Goal: Find specific page/section: Find specific page/section

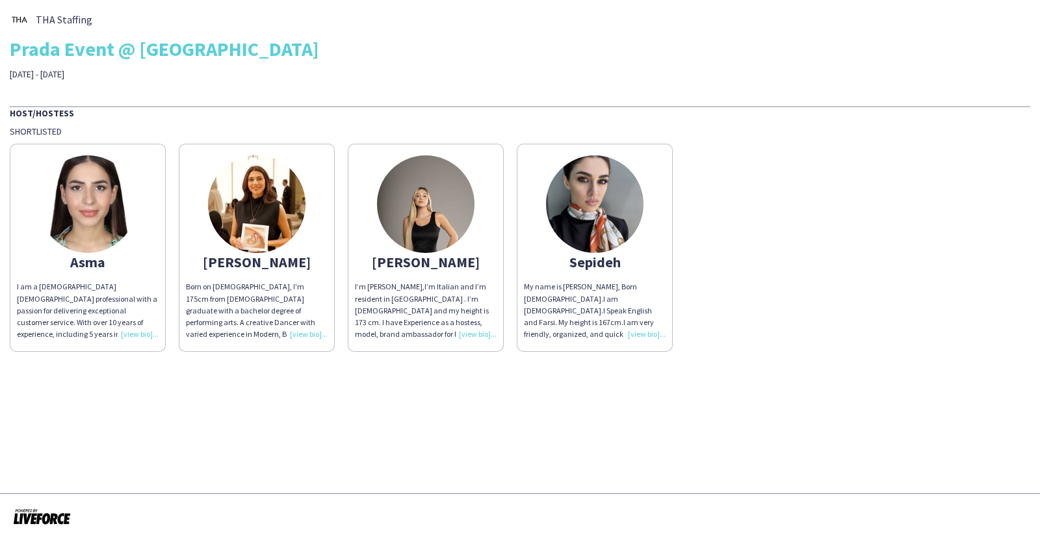
click at [134, 335] on div "I am a [DEMOGRAPHIC_DATA] [DEMOGRAPHIC_DATA] professional with a passion for de…" at bounding box center [88, 310] width 142 height 59
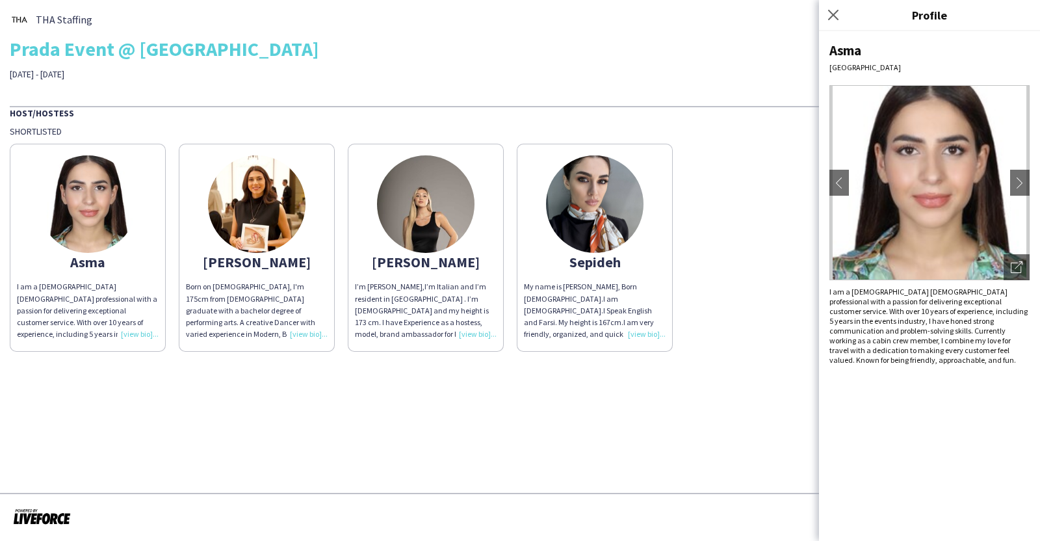
click at [481, 331] on div "I’m [PERSON_NAME],I’m Italian and I’m resident in [GEOGRAPHIC_DATA] . I’m [DEMO…" at bounding box center [426, 310] width 142 height 59
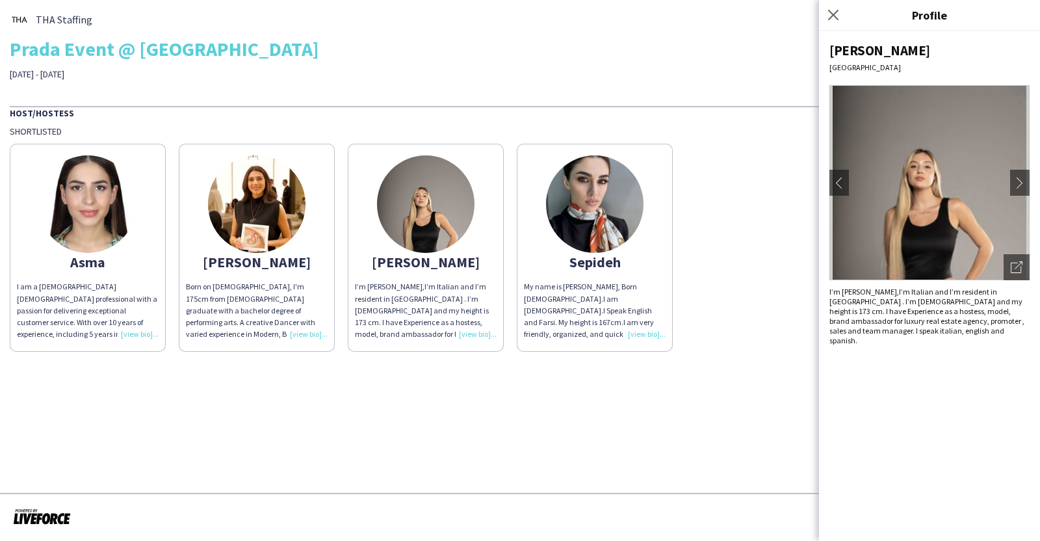
click at [637, 336] on div "My name is [PERSON_NAME], Born [DEMOGRAPHIC_DATA].I am [DEMOGRAPHIC_DATA].I Spe…" at bounding box center [595, 310] width 142 height 59
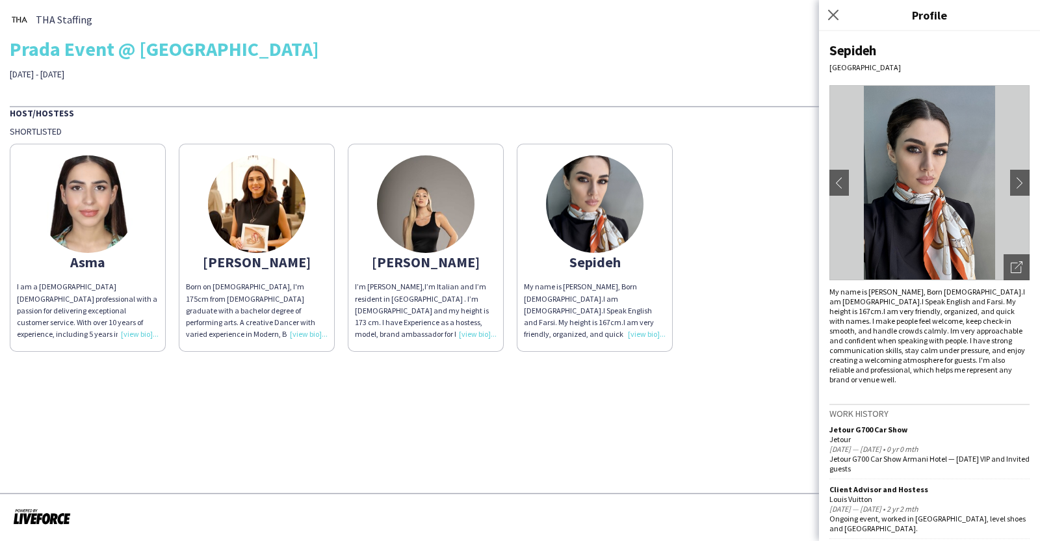
click at [605, 35] on div "THA Staffing Prada Event @ Dubai Mall 13 - 19 October" at bounding box center [520, 45] width 1020 height 70
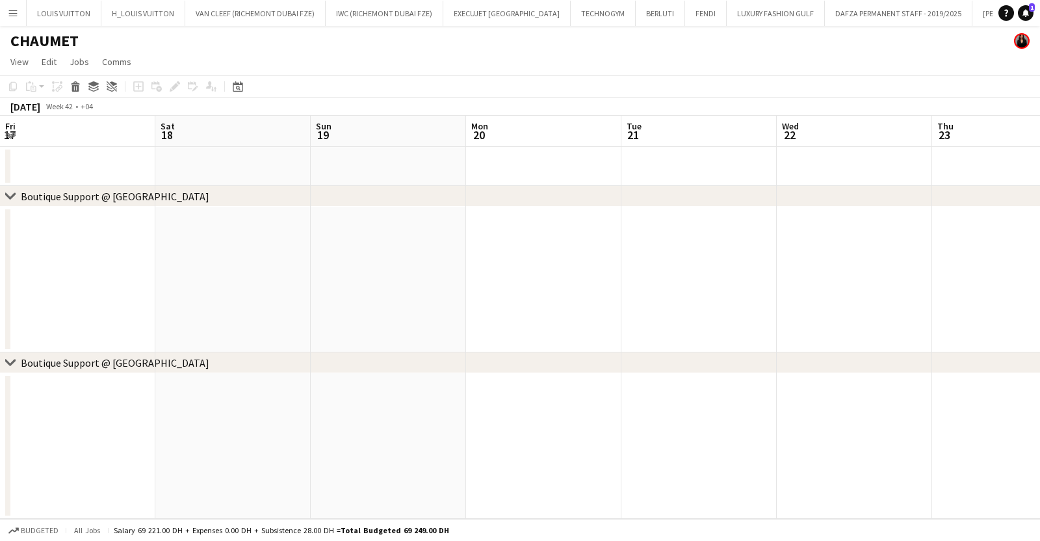
scroll to position [0, 289]
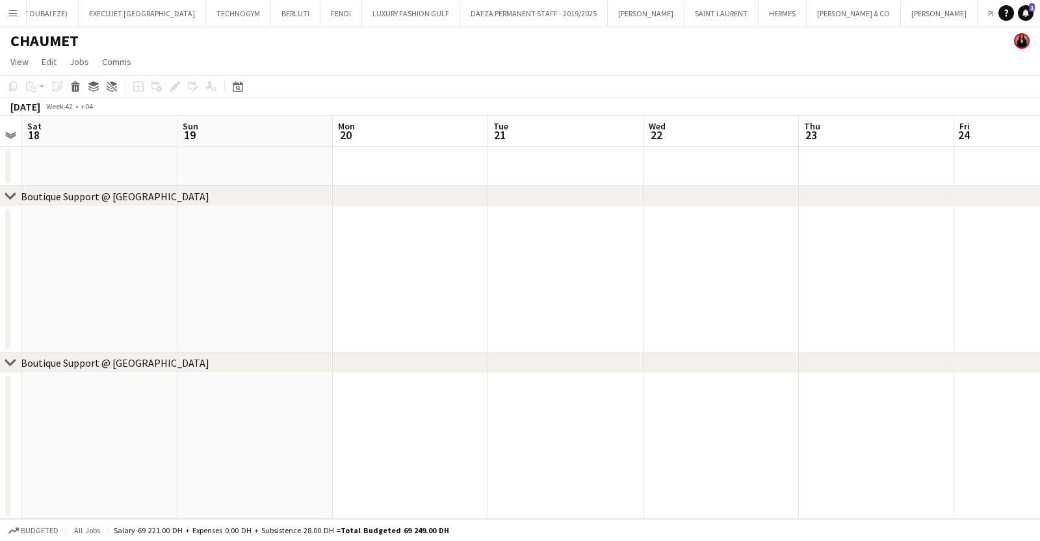
click at [10, 3] on button "Menu" at bounding box center [13, 13] width 26 height 26
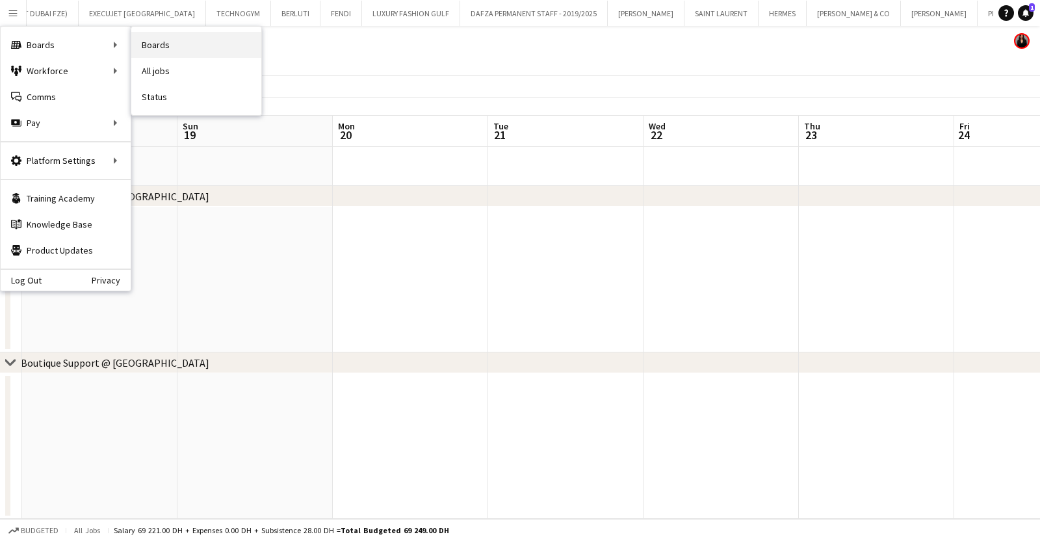
click at [184, 44] on link "Boards" at bounding box center [196, 45] width 130 height 26
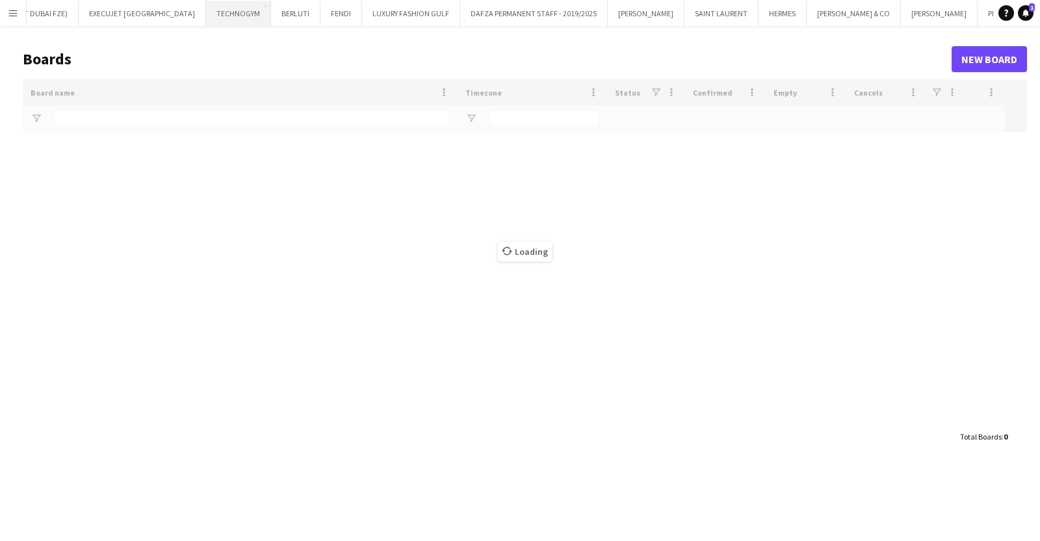
type input "*******"
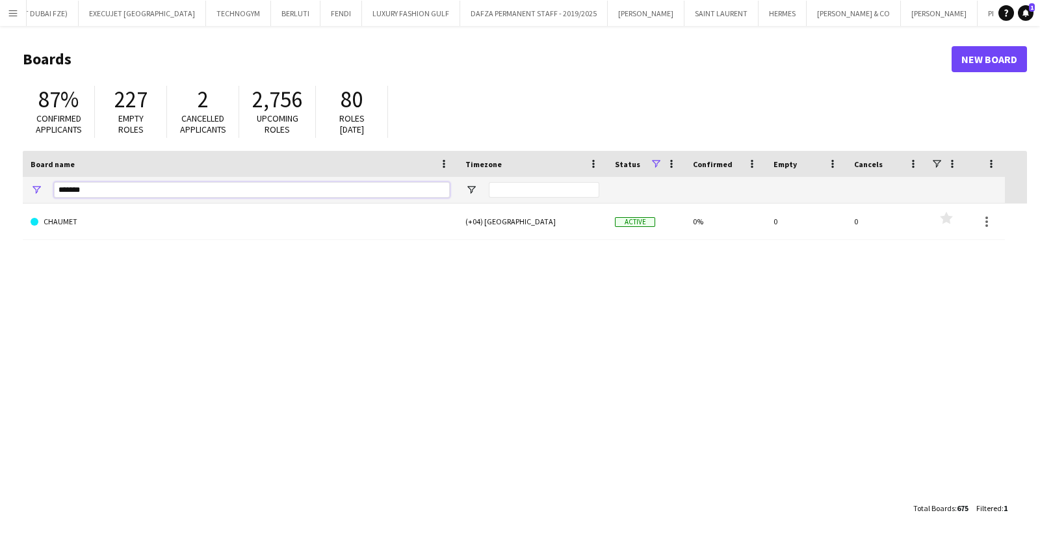
drag, startPoint x: 53, startPoint y: 192, endPoint x: -29, endPoint y: 194, distance: 82.5
click at [0, 194] on html "Menu Boards Boards Boards All jobs Status Workforce Workforce My Workforce Recr…" at bounding box center [520, 270] width 1040 height 541
type input "*****"
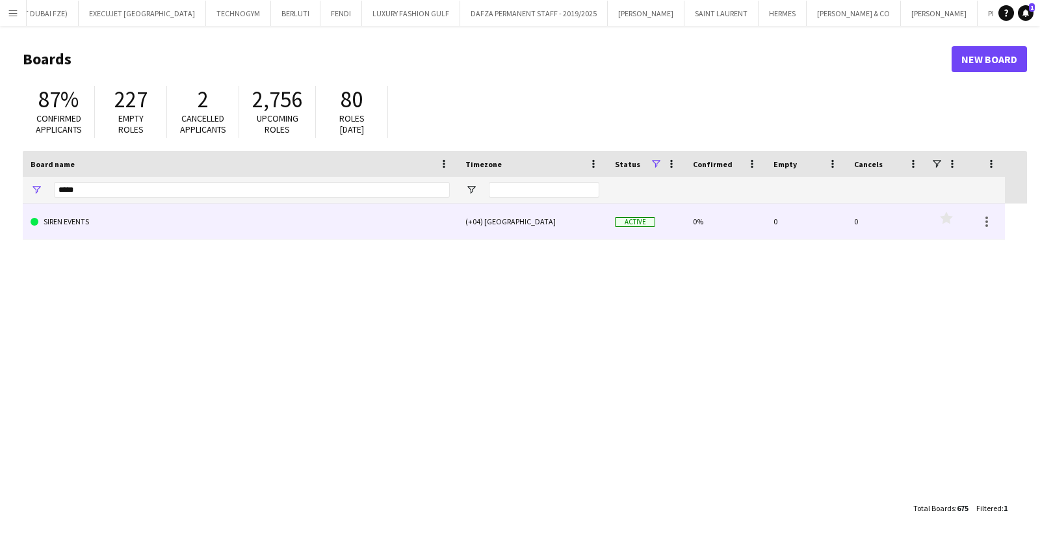
click at [237, 233] on link "SIREN EVENTS" at bounding box center [240, 221] width 419 height 36
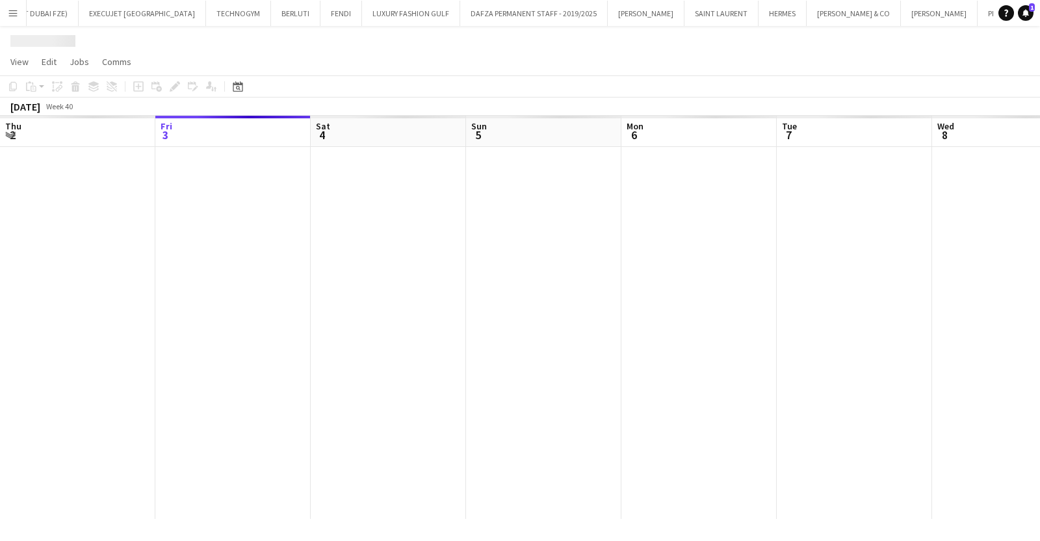
scroll to position [0, 950]
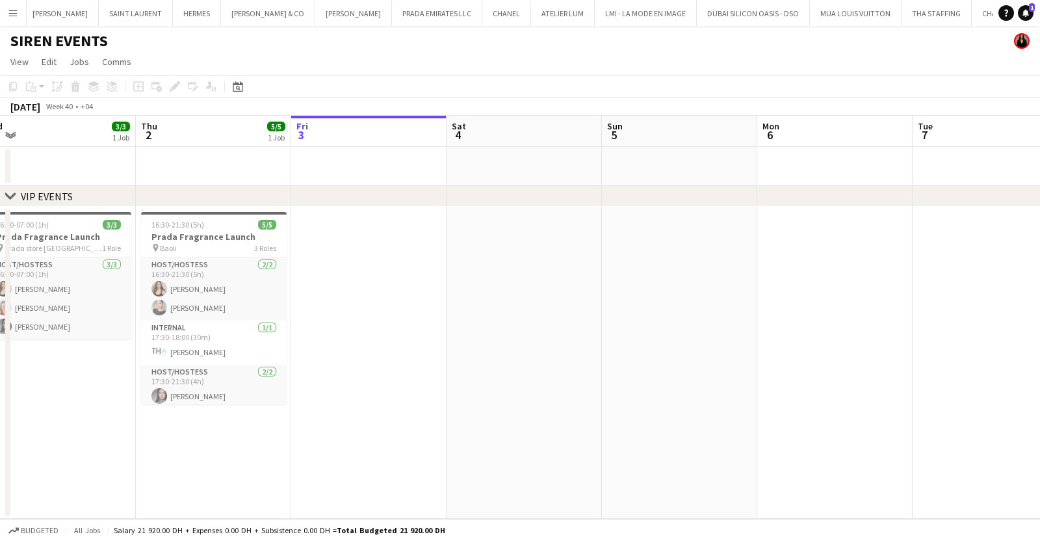
drag, startPoint x: 422, startPoint y: 419, endPoint x: 437, endPoint y: 420, distance: 15.0
click at [437, 420] on app-calendar-viewport "Mon 29 Tue 30 Wed 1 3/3 1 Job Thu 2 5/5 1 Job Fri 3 Sat 4 Sun 5 Mon 6 Tue 7 Wed…" at bounding box center [520, 317] width 1040 height 403
click at [13, 1] on button "Menu" at bounding box center [13, 13] width 26 height 26
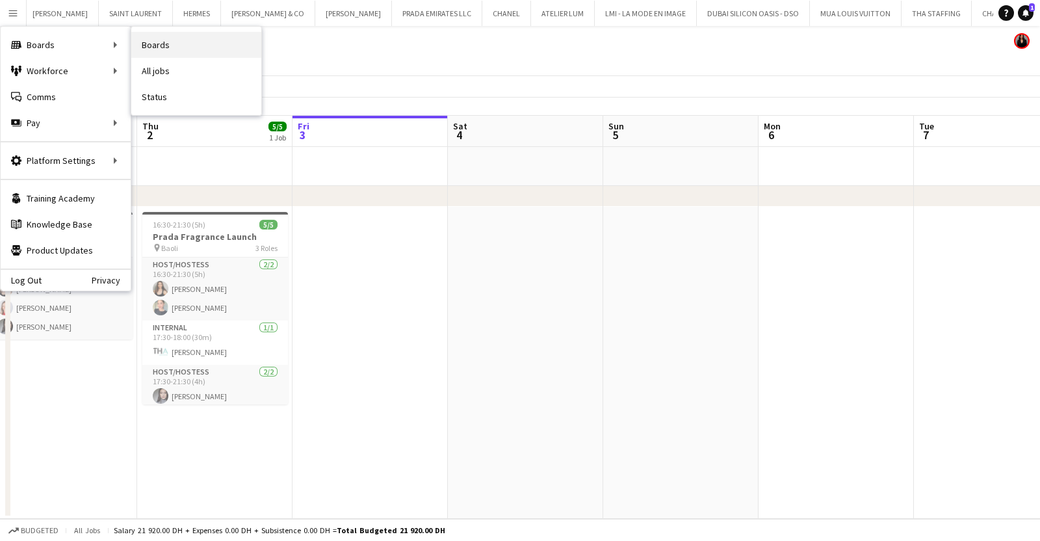
click at [156, 42] on link "Boards" at bounding box center [196, 45] width 130 height 26
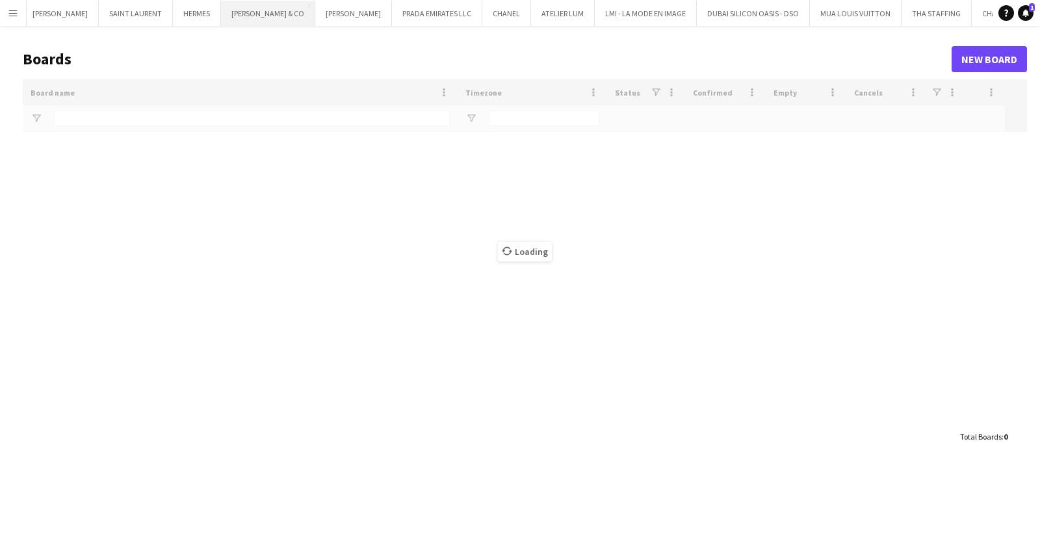
scroll to position [0, 949]
type input "*****"
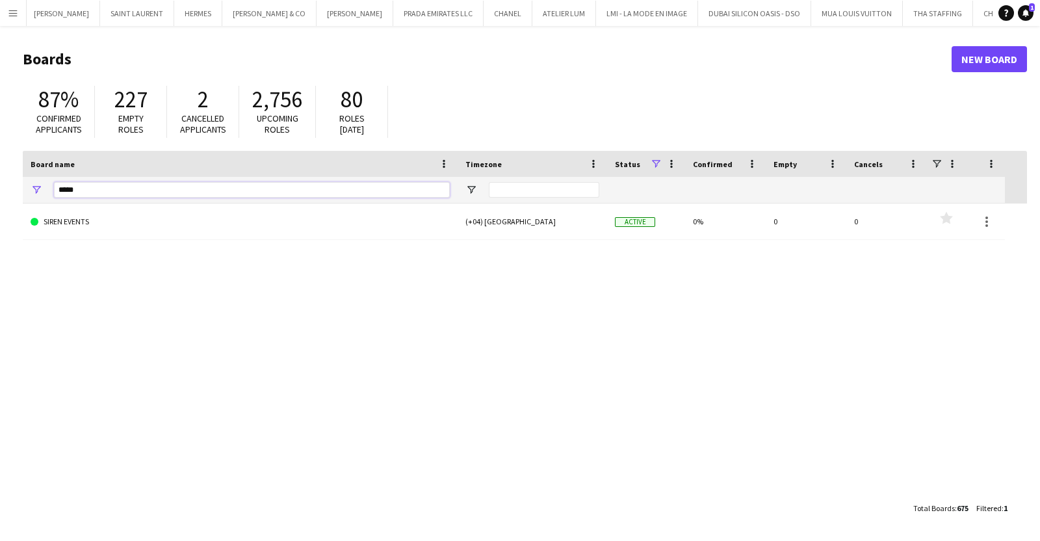
drag, startPoint x: 91, startPoint y: 192, endPoint x: -19, endPoint y: 202, distance: 110.3
click at [0, 202] on html "Menu Boards Boards Boards All jobs Status Workforce Workforce My Workforce Recr…" at bounding box center [520, 270] width 1040 height 541
type input "*****"
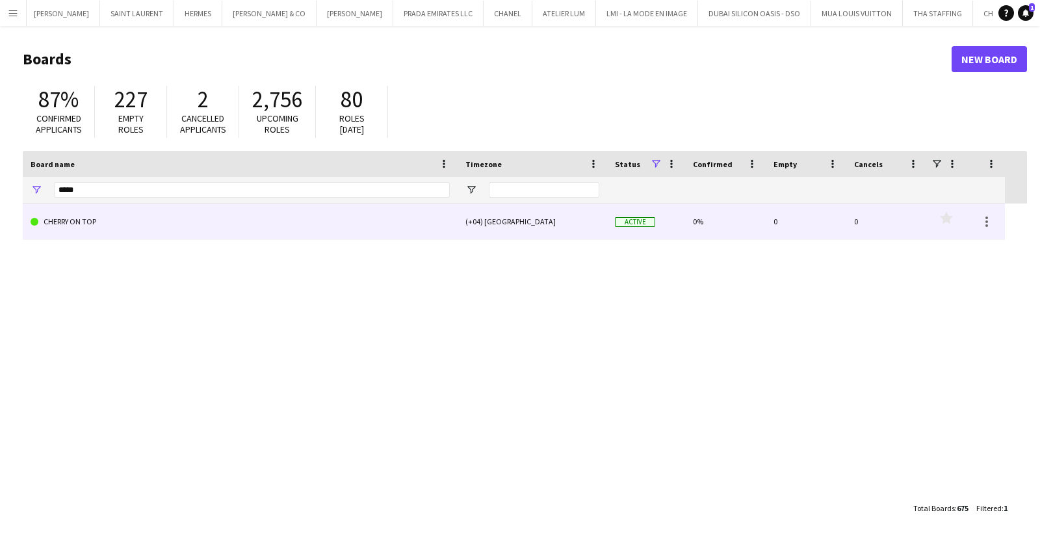
click at [123, 219] on link "CHERRY ON TOP" at bounding box center [240, 221] width 419 height 36
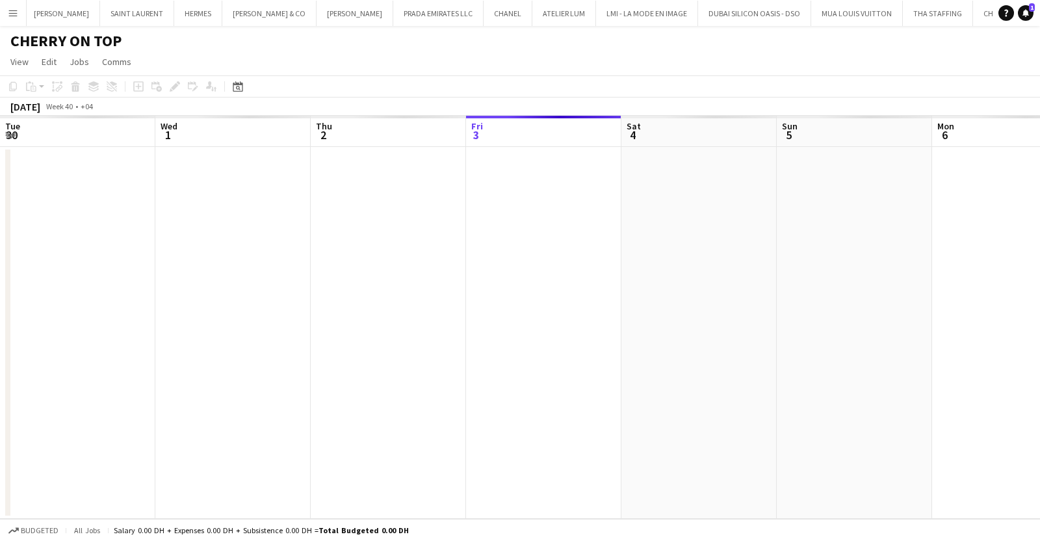
scroll to position [0, 311]
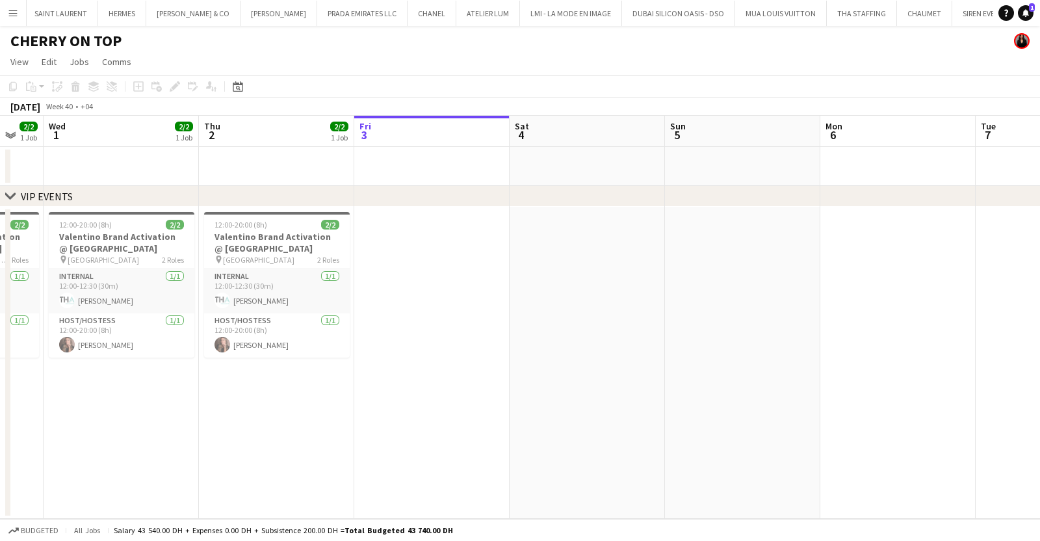
drag, startPoint x: 266, startPoint y: 329, endPoint x: 582, endPoint y: 335, distance: 315.2
click at [582, 335] on app-calendar-viewport "Mon 29 Tue 30 2/2 1 Job Wed 1 2/2 1 Job Thu 2 2/2 1 Job Fri 3 Sat 4 Sun 5 Mon 6…" at bounding box center [520, 317] width 1040 height 403
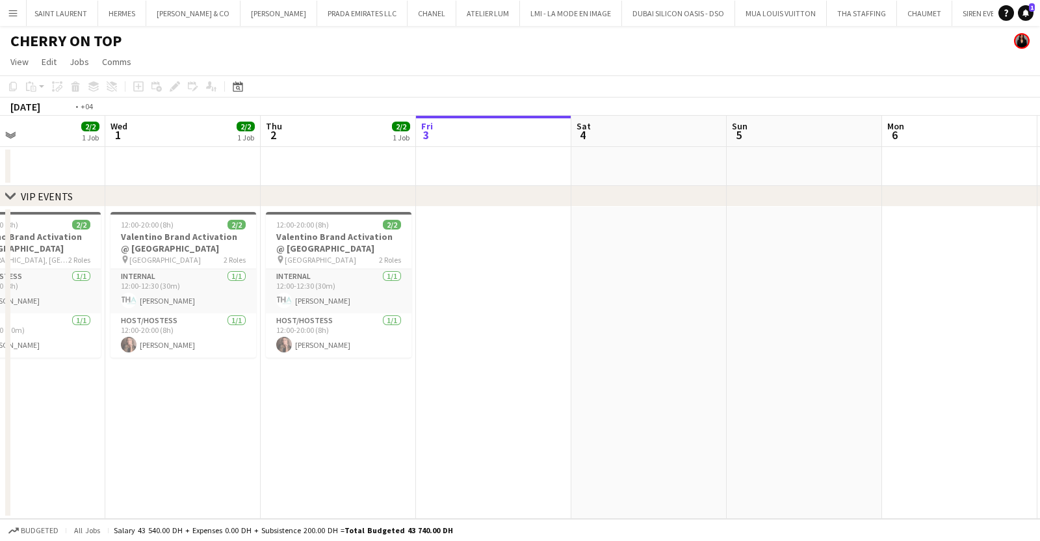
drag, startPoint x: 96, startPoint y: 365, endPoint x: 459, endPoint y: 385, distance: 363.8
click at [459, 385] on app-calendar-viewport "Sun 28 Mon 29 2/2 1 Job Tue 30 2/2 1 Job Wed 1 2/2 1 Job Thu 2 2/2 1 Job Fri 3 …" at bounding box center [520, 317] width 1040 height 403
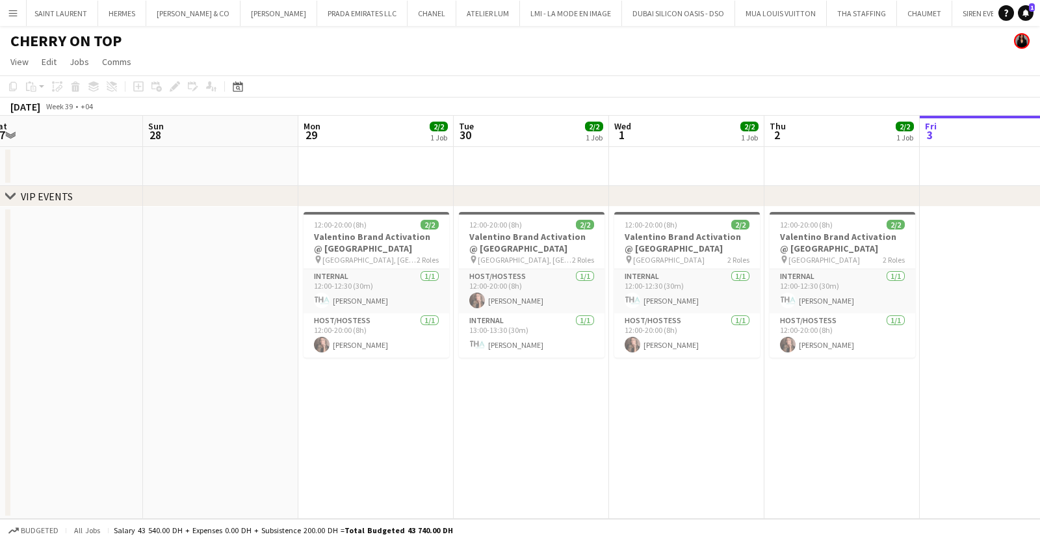
drag, startPoint x: 250, startPoint y: 272, endPoint x: 526, endPoint y: 271, distance: 275.5
click at [550, 271] on app-calendar-viewport "Thu 25 2/2 1 Job Fri 26 Sat 27 Sun 28 Mon 29 2/2 1 Job Tue 30 2/2 1 Job Wed 1 2…" at bounding box center [520, 317] width 1040 height 403
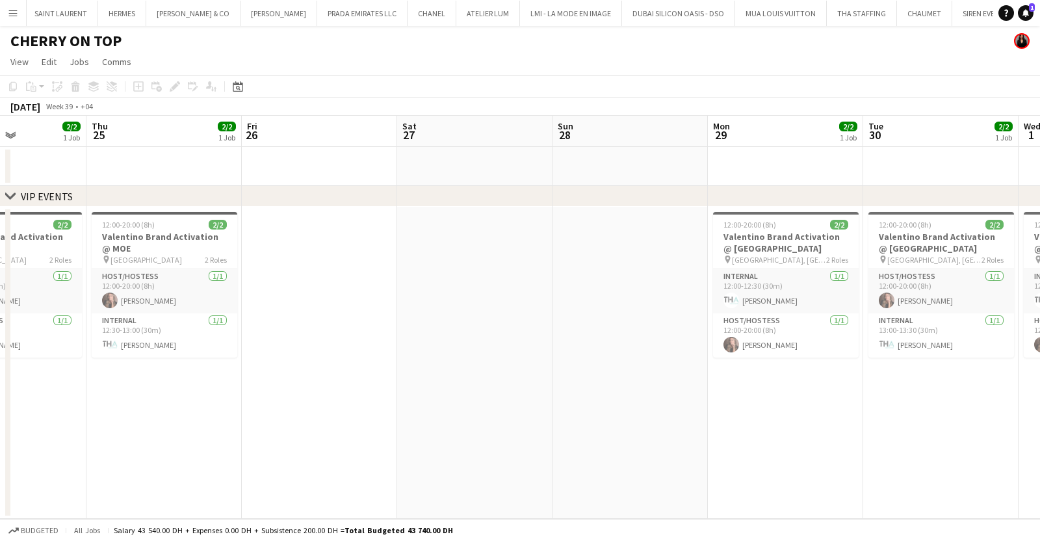
drag, startPoint x: 236, startPoint y: 271, endPoint x: 568, endPoint y: 273, distance: 332.1
click at [568, 273] on app-calendar-viewport "Mon 22 Tue 23 Wed 24 2/2 1 Job Thu 25 2/2 1 Job Fri 26 Sat 27 Sun 28 Mon 29 2/2…" at bounding box center [520, 317] width 1040 height 403
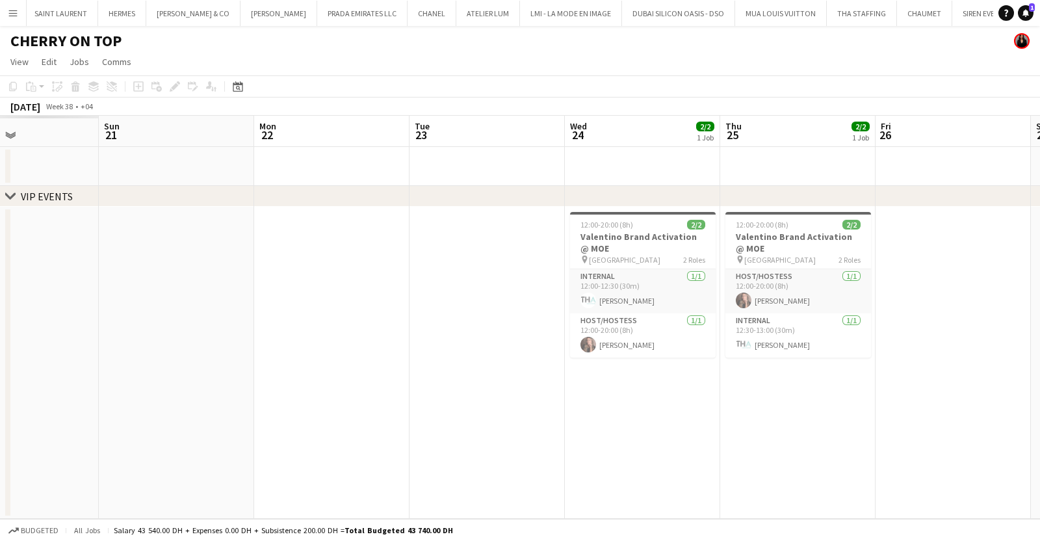
scroll to position [0, 311]
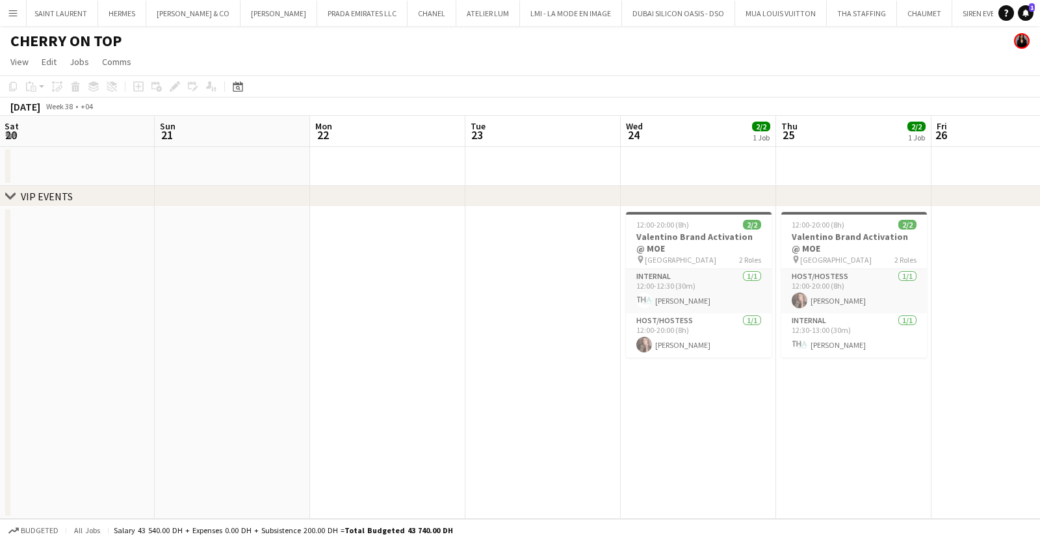
drag, startPoint x: 235, startPoint y: 279, endPoint x: 662, endPoint y: 287, distance: 427.6
click at [662, 287] on app-calendar-viewport "Thu 18 5/5 1 Job Fri 19 Sat 20 Sun 21 Mon 22 Tue 23 Wed 24 2/2 1 Job Thu 25 2/2…" at bounding box center [520, 317] width 1040 height 403
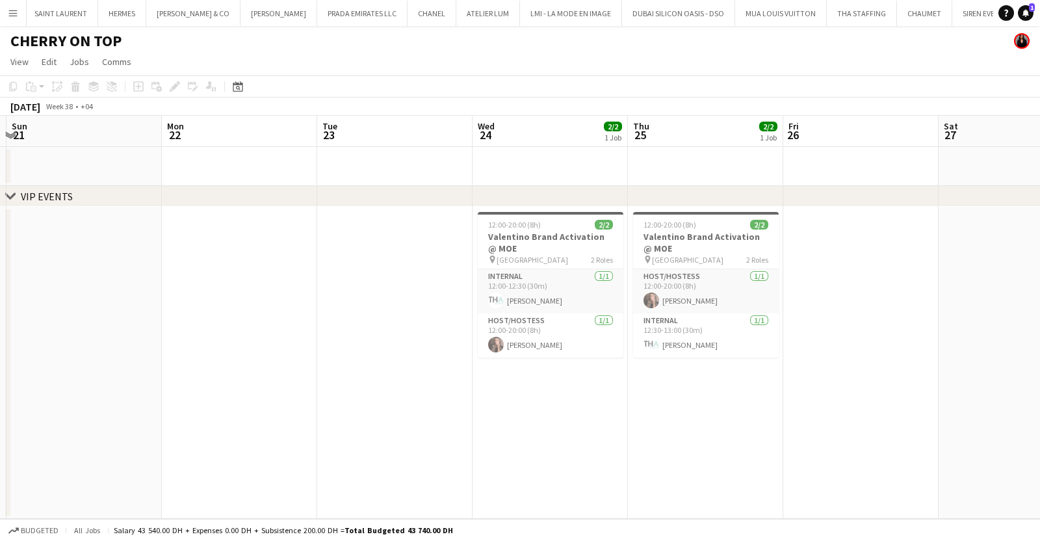
drag, startPoint x: 211, startPoint y: 290, endPoint x: 749, endPoint y: 292, distance: 538.0
click at [747, 292] on app-calendar-viewport "Thu 18 5/5 1 Job Fri 19 Sat 20 Sun 21 Mon 22 Tue 23 Wed 24 2/2 1 Job Thu 25 2/2…" at bounding box center [520, 317] width 1040 height 403
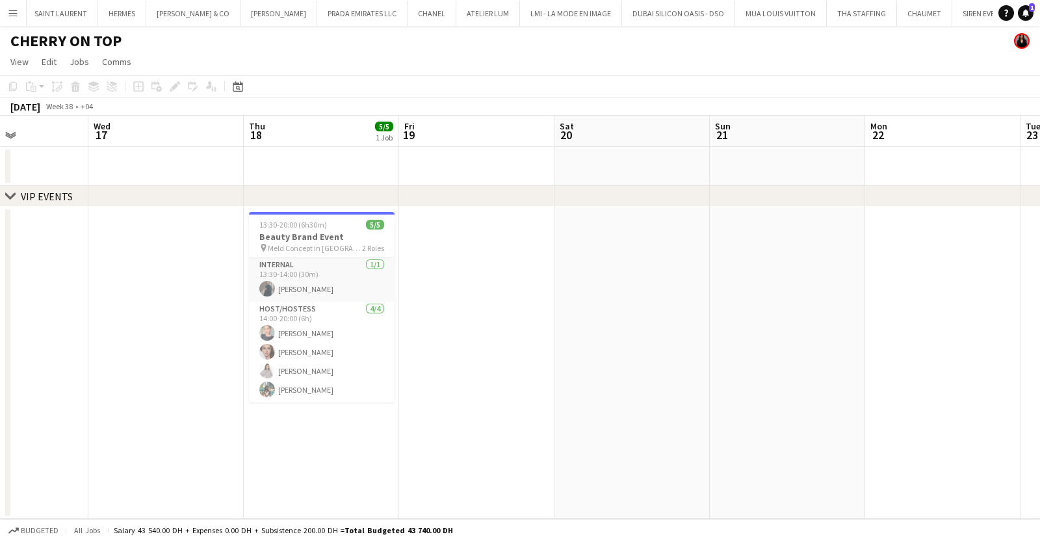
drag, startPoint x: 338, startPoint y: 294, endPoint x: 510, endPoint y: 294, distance: 172.2
click at [510, 294] on app-calendar-viewport "Sun 14 Mon 15 Tue 16 Wed 17 Thu 18 5/5 1 Job Fri 19 Sat 20 Sun 21 Mon 22 Tue 23…" at bounding box center [520, 317] width 1040 height 403
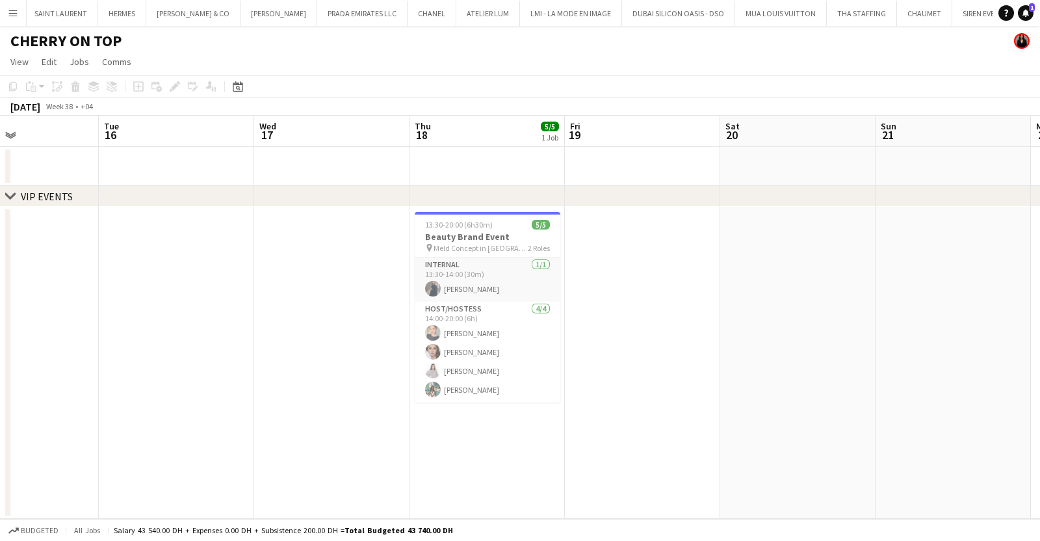
drag, startPoint x: 732, startPoint y: 371, endPoint x: 209, endPoint y: 356, distance: 524.0
click at [108, 356] on app-calendar-viewport "Sat 13 Sun 14 Mon 15 Tue 16 Wed 17 Thu 18 5/5 1 Job Fri 19 Sat 20 Sun 21 Mon 22…" at bounding box center [520, 317] width 1040 height 403
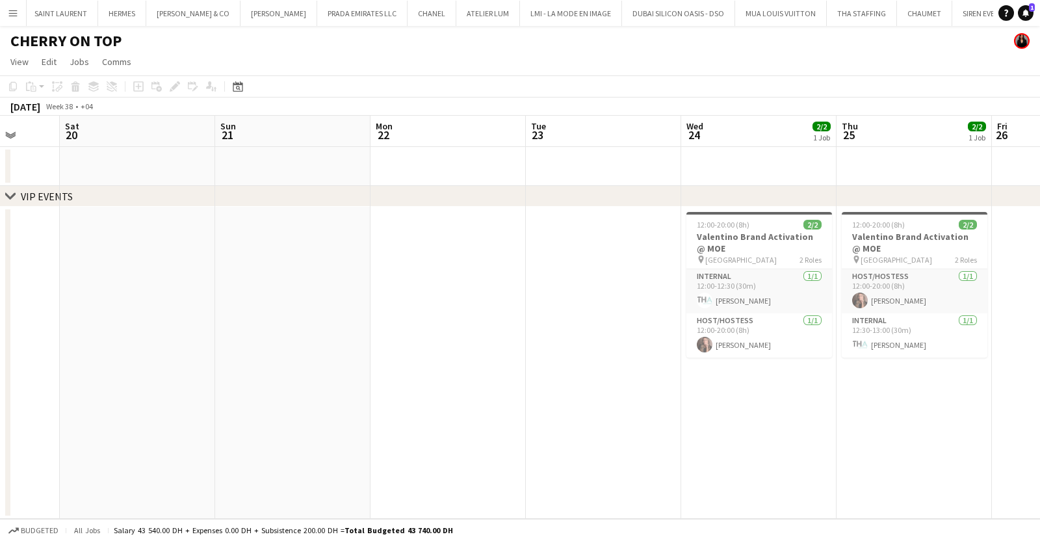
drag, startPoint x: 528, startPoint y: 368, endPoint x: 236, endPoint y: 349, distance: 293.0
click at [68, 370] on app-calendar-viewport "Wed 17 Thu 18 5/5 1 Job Fri 19 Sat 20 Sun 21 Mon 22 Tue 23 Wed 24 2/2 1 Job Thu…" at bounding box center [520, 317] width 1040 height 403
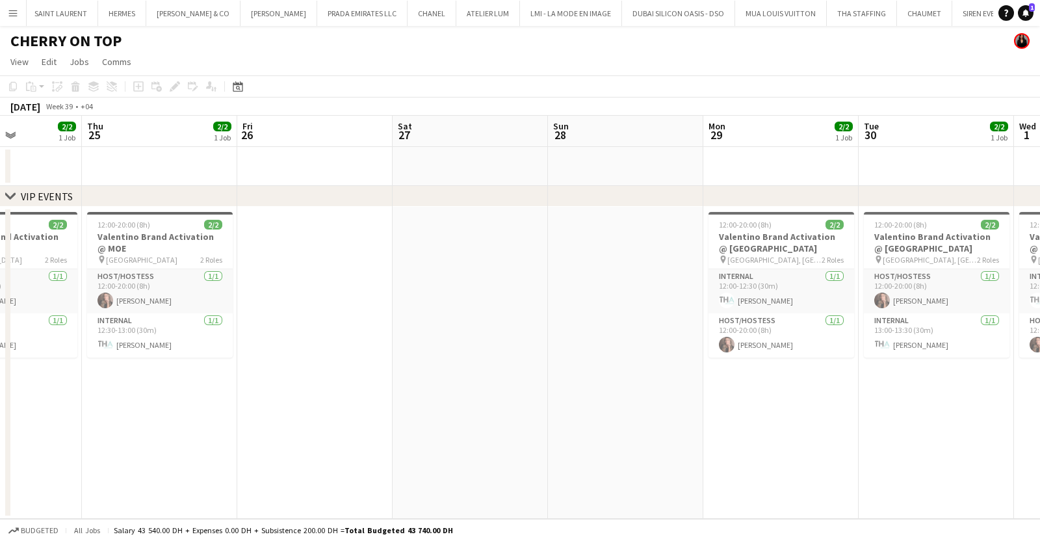
drag, startPoint x: 769, startPoint y: 398, endPoint x: 338, endPoint y: 424, distance: 432.3
click at [243, 435] on app-calendar-viewport "Sun 21 Mon 22 Tue 23 Wed 24 2/2 1 Job Thu 25 2/2 1 Job Fri 26 Sat 27 Sun 28 Mon…" at bounding box center [520, 317] width 1040 height 403
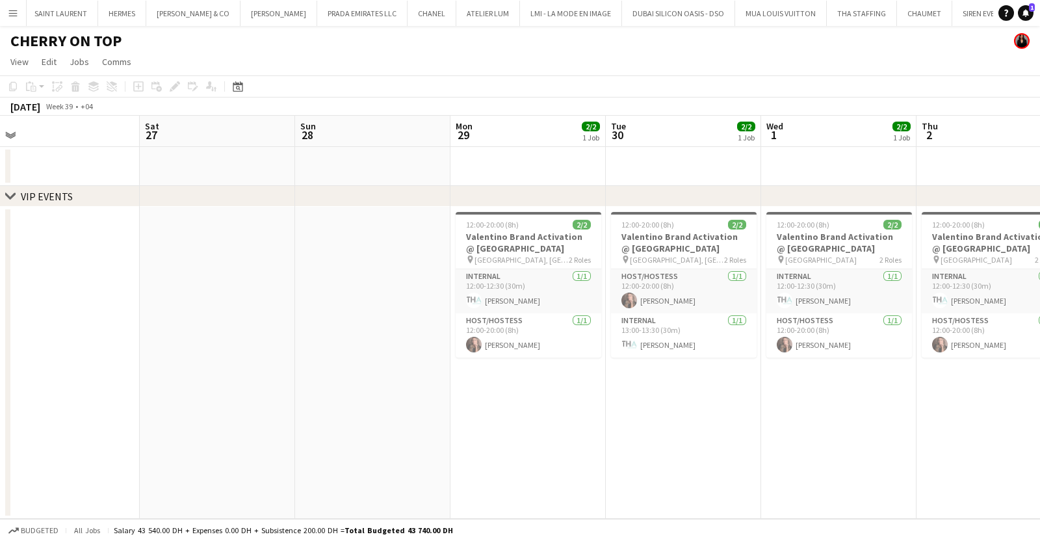
drag, startPoint x: 629, startPoint y: 431, endPoint x: 358, endPoint y: 439, distance: 271.1
click at [359, 439] on app-calendar-viewport "Tue 23 Wed 24 2/2 1 Job Thu 25 2/2 1 Job Fri 26 Sat 27 Sun 28 Mon 29 2/2 1 Job …" at bounding box center [520, 317] width 1040 height 403
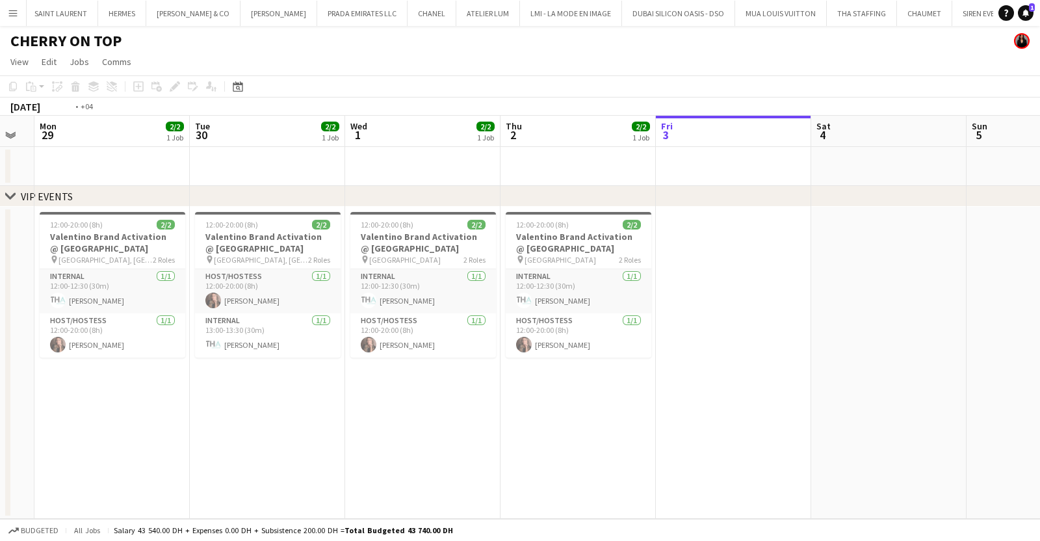
drag, startPoint x: 592, startPoint y: 434, endPoint x: 325, endPoint y: 433, distance: 267.1
click at [325, 433] on app-calendar-viewport "Fri 26 Sat 27 Sun 28 Mon 29 2/2 1 Job Tue 30 2/2 1 Job Wed 1 2/2 1 Job Thu 2 2/…" at bounding box center [520, 317] width 1040 height 403
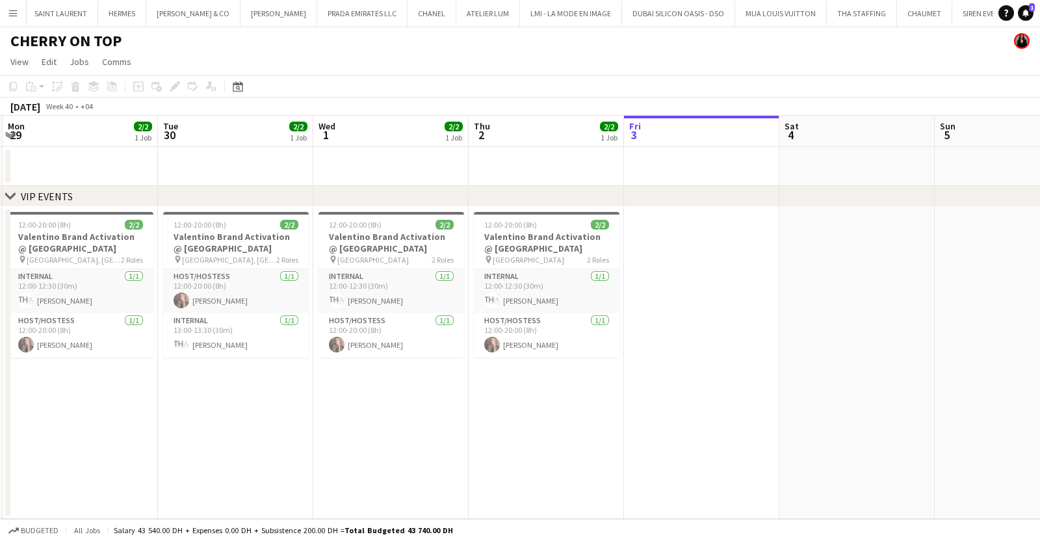
scroll to position [0, 512]
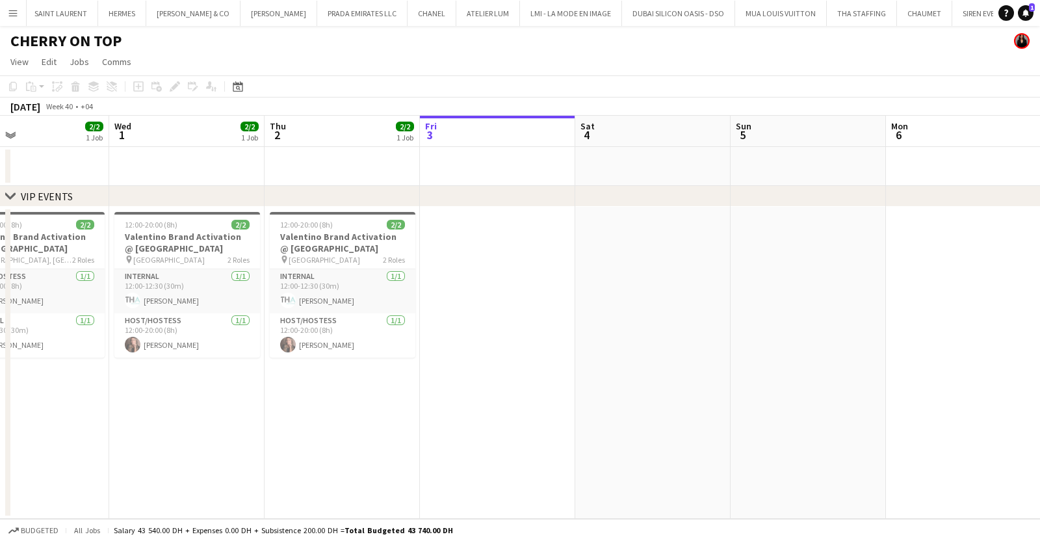
drag, startPoint x: 581, startPoint y: 430, endPoint x: 410, endPoint y: 428, distance: 170.9
click at [410, 428] on app-calendar-viewport "Sat 27 Sun 28 Mon 29 2/2 1 Job Tue 30 2/2 1 Job Wed 1 2/2 1 Job Thu 2 2/2 1 Job…" at bounding box center [520, 317] width 1040 height 403
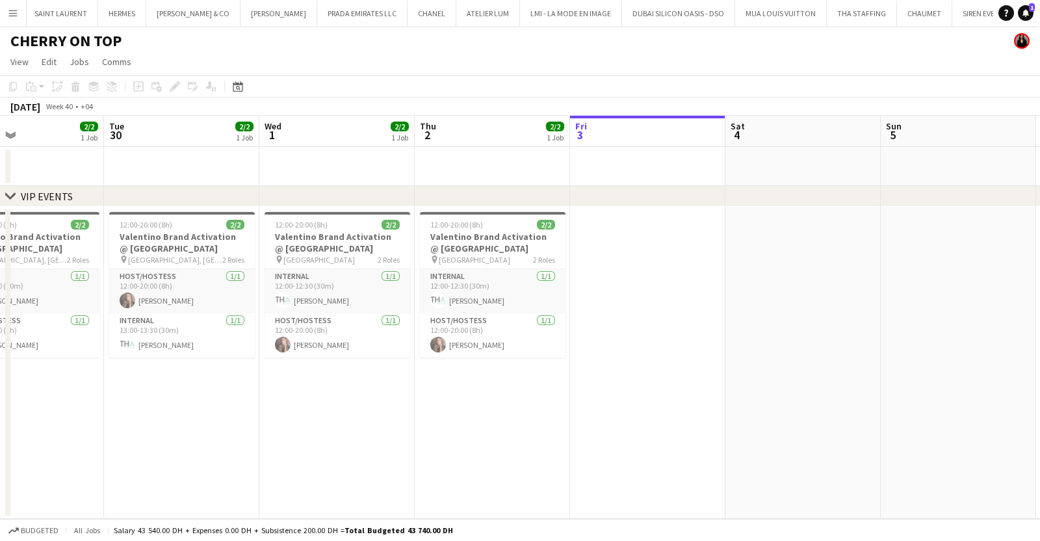
drag, startPoint x: 320, startPoint y: 430, endPoint x: 539, endPoint y: 452, distance: 220.0
click at [539, 452] on app-calendar-viewport "Sat 27 Sun 28 Mon 29 2/2 1 Job Tue 30 2/2 1 Job Wed 1 2/2 1 Job Thu 2 2/2 1 Job…" at bounding box center [520, 317] width 1040 height 403
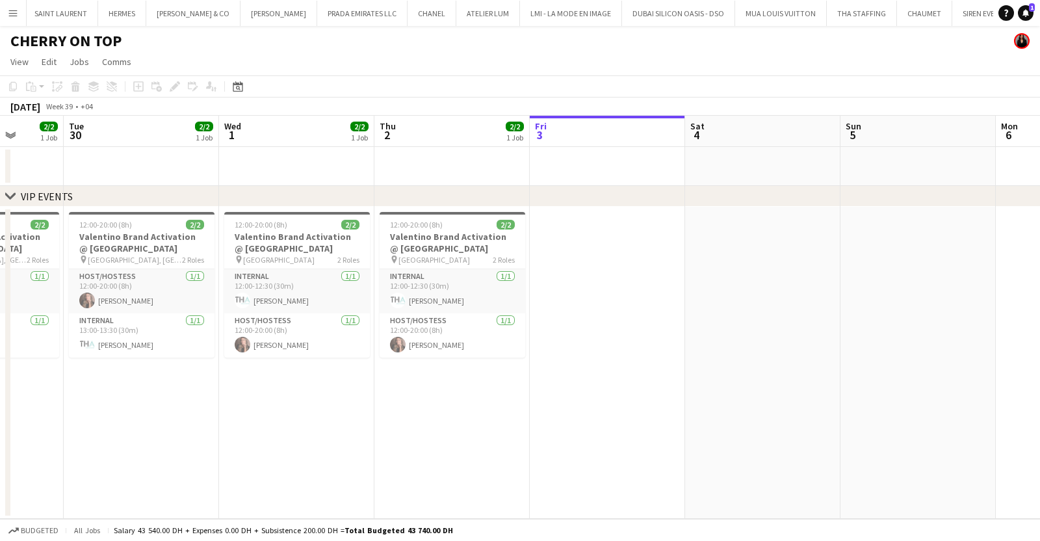
drag, startPoint x: 135, startPoint y: 388, endPoint x: 488, endPoint y: 422, distance: 355.1
click at [488, 422] on app-calendar-viewport "Sat 27 Sun 28 Mon 29 2/2 1 Job Tue 30 2/2 1 Job Wed 1 2/2 1 Job Thu 2 2/2 1 Job…" at bounding box center [520, 317] width 1040 height 403
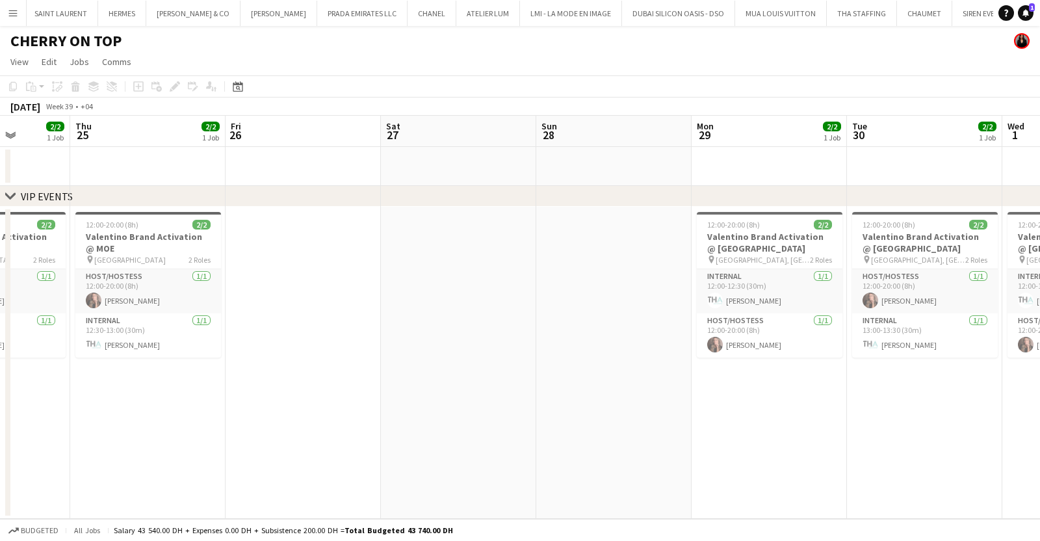
scroll to position [0, 394]
drag, startPoint x: 279, startPoint y: 380, endPoint x: 665, endPoint y: 383, distance: 386.0
click at [665, 383] on app-calendar-viewport "Mon 22 Tue 23 Wed 24 2/2 1 Job Thu 25 2/2 1 Job Fri 26 Sat 27 Sun 28 Mon 29 2/2…" at bounding box center [520, 317] width 1040 height 403
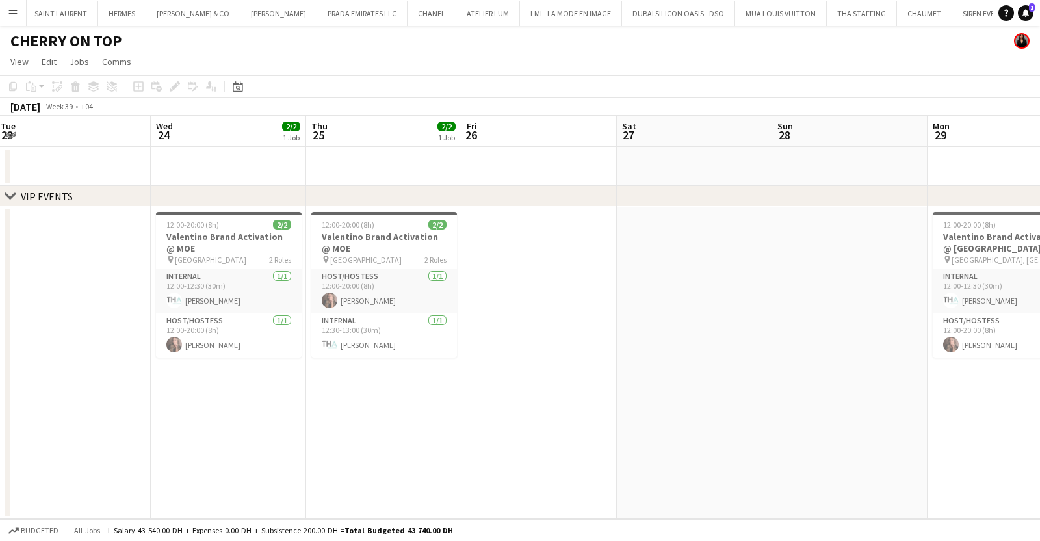
scroll to position [0, 318]
drag, startPoint x: 539, startPoint y: 419, endPoint x: 769, endPoint y: 429, distance: 230.2
click at [769, 429] on app-calendar-viewport "Sun 21 Mon 22 Tue 23 Wed 24 2/2 1 Job Thu 25 2/2 1 Job Fri 26 Sat 27 Sun 28 Mon…" at bounding box center [520, 317] width 1040 height 403
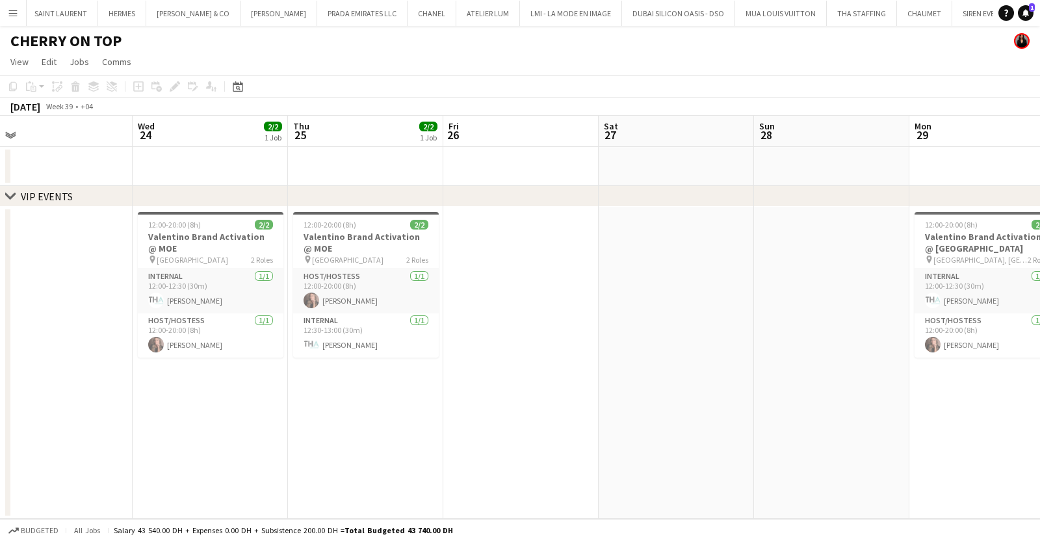
drag, startPoint x: 574, startPoint y: 416, endPoint x: 511, endPoint y: 416, distance: 62.4
click at [511, 416] on app-calendar-viewport "Sun 21 Mon 22 Tue 23 Wed 24 2/2 1 Job Thu 25 2/2 1 Job Fri 26 Sat 27 Sun 28 Mon…" at bounding box center [520, 317] width 1040 height 403
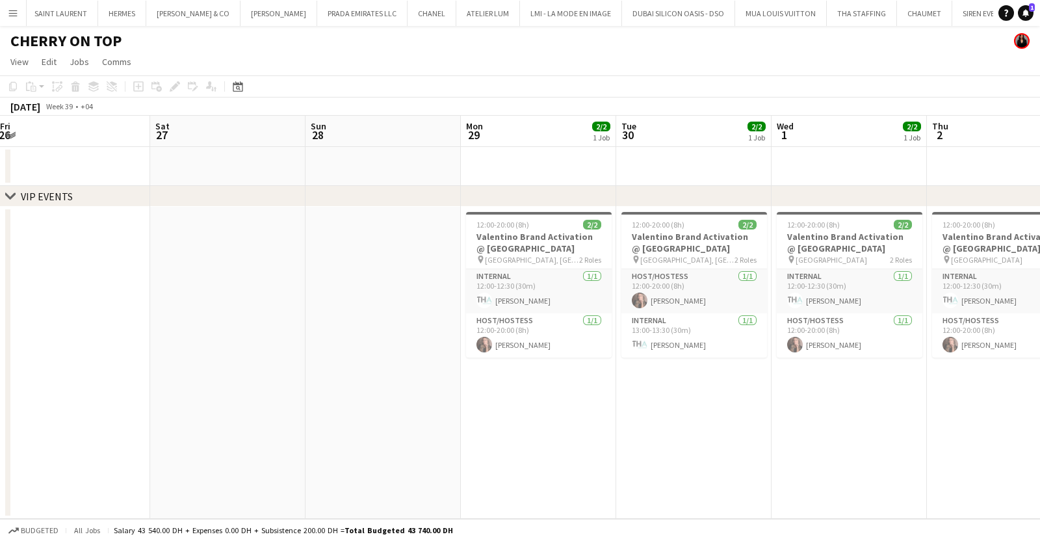
drag, startPoint x: 903, startPoint y: 414, endPoint x: 469, endPoint y: 413, distance: 434.1
click at [469, 413] on app-calendar-viewport "Tue 23 Wed 24 2/2 1 Job Thu 25 2/2 1 Job Fri 26 Sat 27 Sun 28 Mon 29 2/2 1 Job …" at bounding box center [520, 317] width 1040 height 403
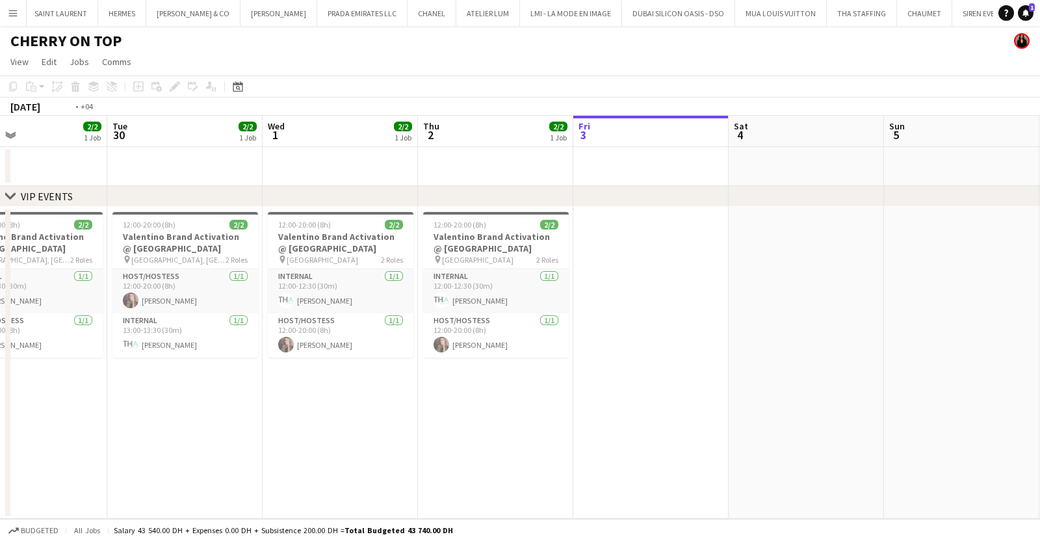
drag, startPoint x: 783, startPoint y: 420, endPoint x: 347, endPoint y: 434, distance: 436.2
click at [347, 434] on app-calendar-viewport "Fri 26 Sat 27 Sun 28 Mon 29 2/2 1 Job Tue 30 2/2 1 Job Wed 1 2/2 1 Job Thu 2 2/…" at bounding box center [520, 317] width 1040 height 403
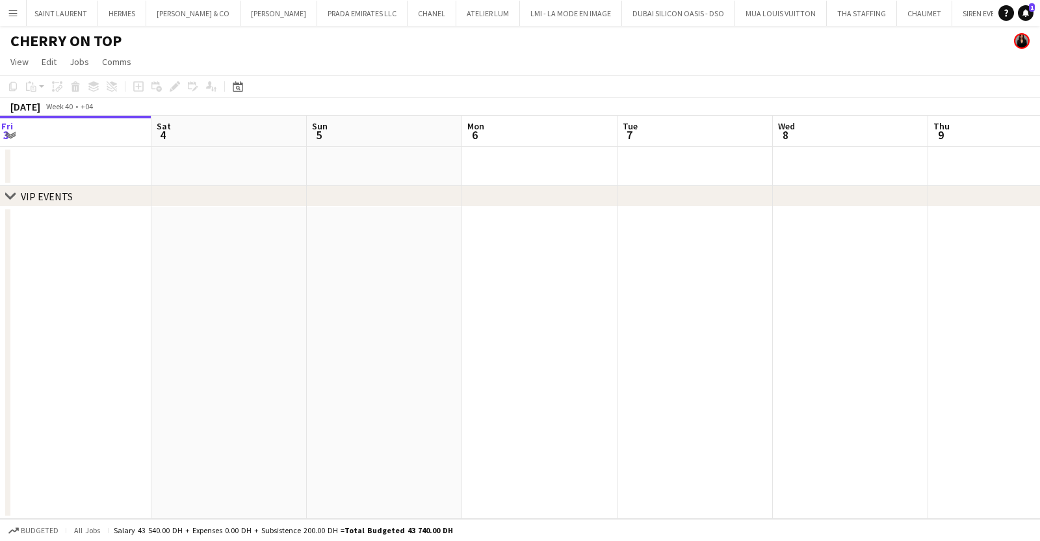
drag, startPoint x: 659, startPoint y: 429, endPoint x: 444, endPoint y: 404, distance: 215.9
click at [359, 424] on app-calendar-viewport "Tue 30 2/2 1 Job Wed 1 2/2 1 Job Thu 2 2/2 1 Job Fri 3 Sat 4 Sun 5 Mon 6 Tue 7 …" at bounding box center [520, 317] width 1040 height 403
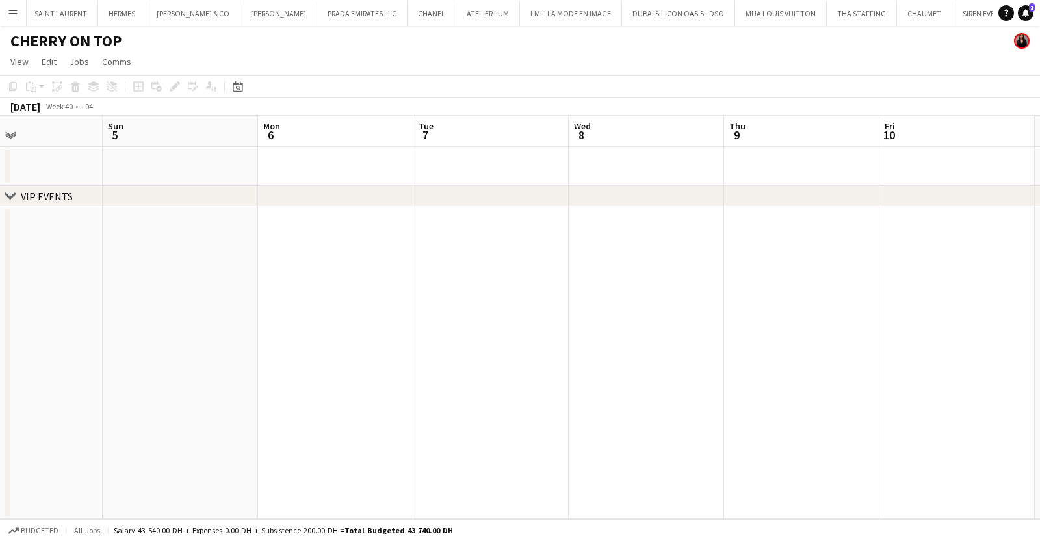
drag, startPoint x: 541, startPoint y: 415, endPoint x: 465, endPoint y: 410, distance: 76.9
click at [520, 419] on app-calendar-viewport "Thu 2 2/2 1 Job Fri 3 Sat 4 Sun 5 Mon 6 Tue 7 Wed 8 Thu 9 Fri 10 Sat 11 Sun 12 …" at bounding box center [520, 317] width 1040 height 403
drag, startPoint x: 153, startPoint y: 390, endPoint x: 744, endPoint y: 355, distance: 592.3
click at [814, 400] on app-calendar-viewport "Thu 2 2/2 1 Job Fri 3 Sat 4 Sun 5 Mon 6 Tue 7 Wed 8 Thu 9 Fri 10 Sat 11 Sun 12 …" at bounding box center [520, 317] width 1040 height 403
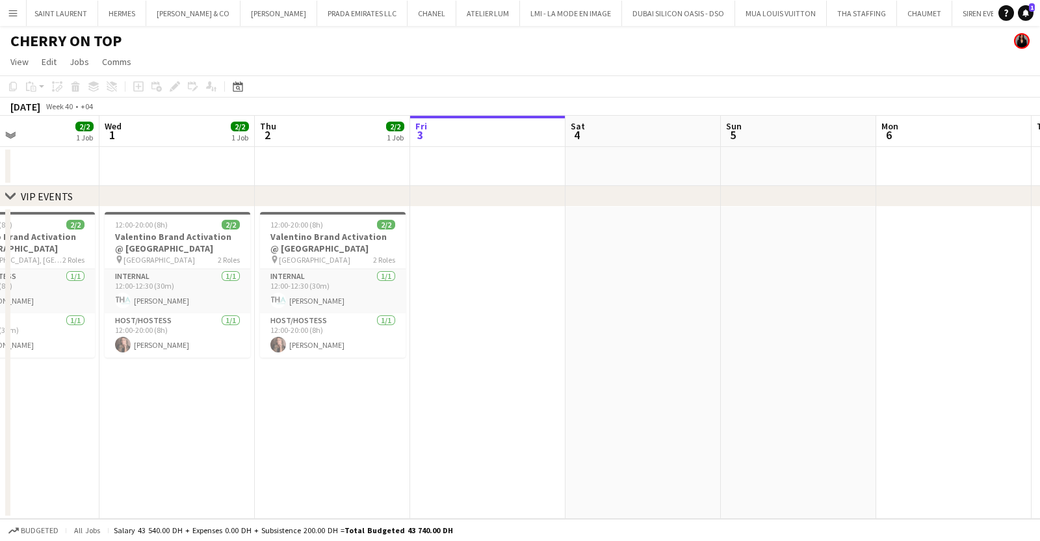
scroll to position [0, 366]
click at [298, 339] on app-card-role "Host/Hostess 1/1 12:00-20:00 (8h) Julia Drumond" at bounding box center [334, 335] width 146 height 44
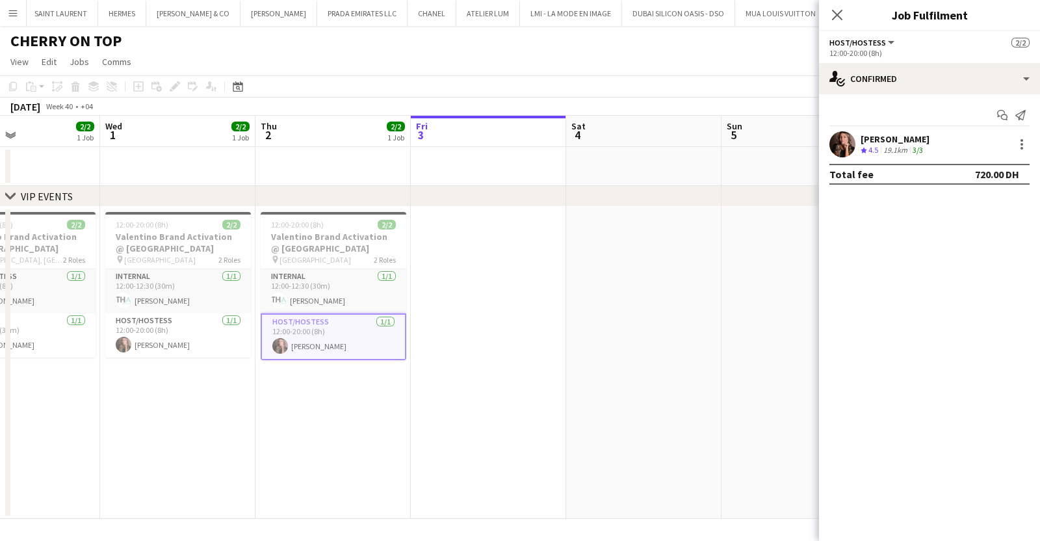
click at [897, 146] on div "19.1km" at bounding box center [894, 150] width 29 height 11
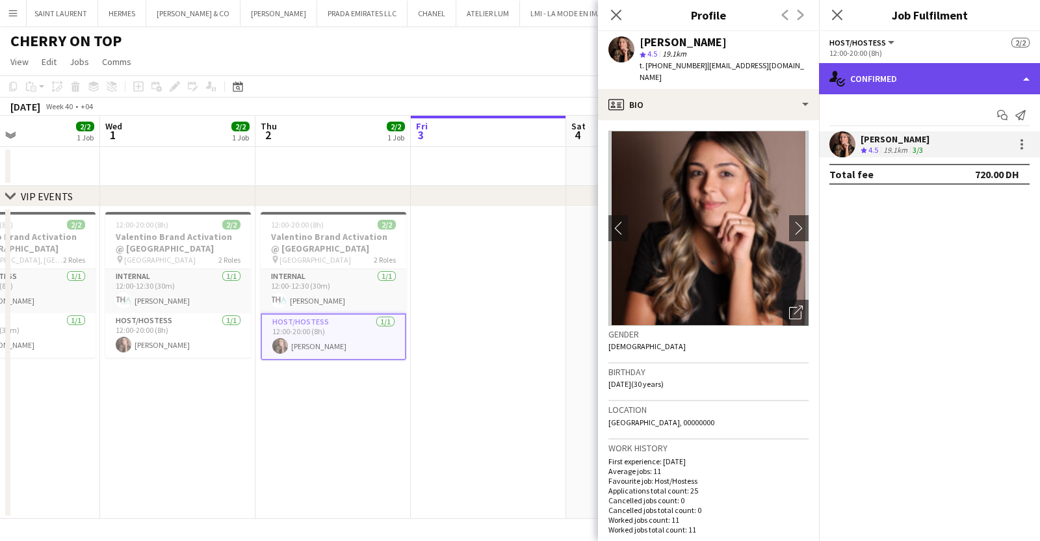
click at [895, 69] on div "single-neutral-actions-check-2 Confirmed" at bounding box center [929, 78] width 221 height 31
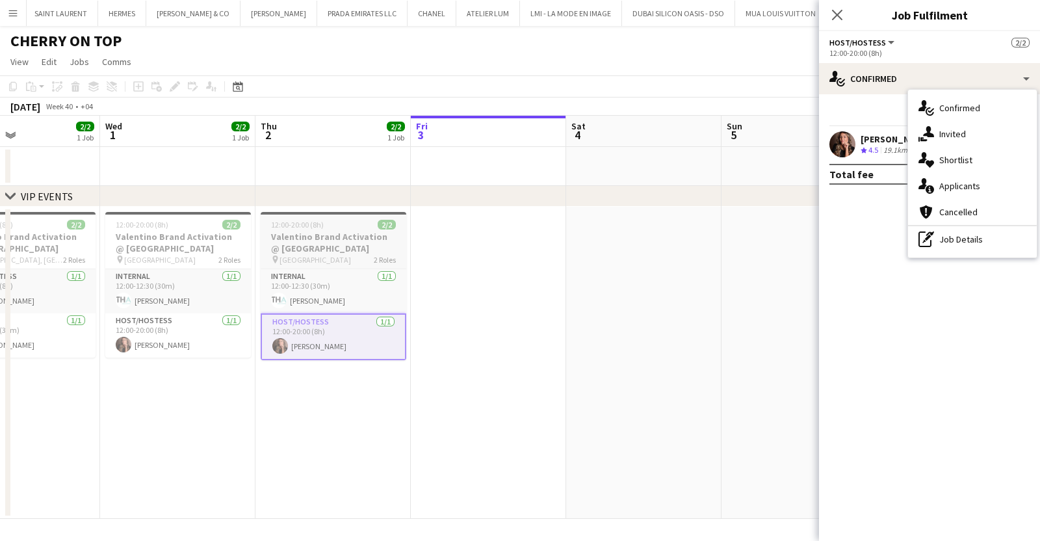
click at [340, 229] on app-job-card "12:00-20:00 (8h) 2/2 Valentino Brand Activation @ Dubai Mall pin Dubai Mall 2 R…" at bounding box center [334, 286] width 146 height 148
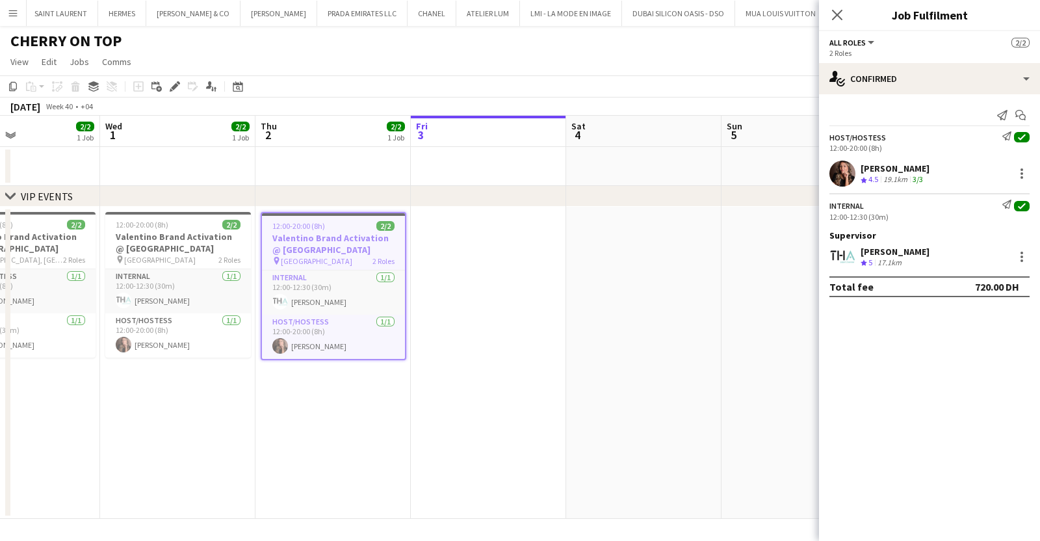
scroll to position [0, 366]
click at [174, 86] on icon at bounding box center [174, 86] width 7 height 7
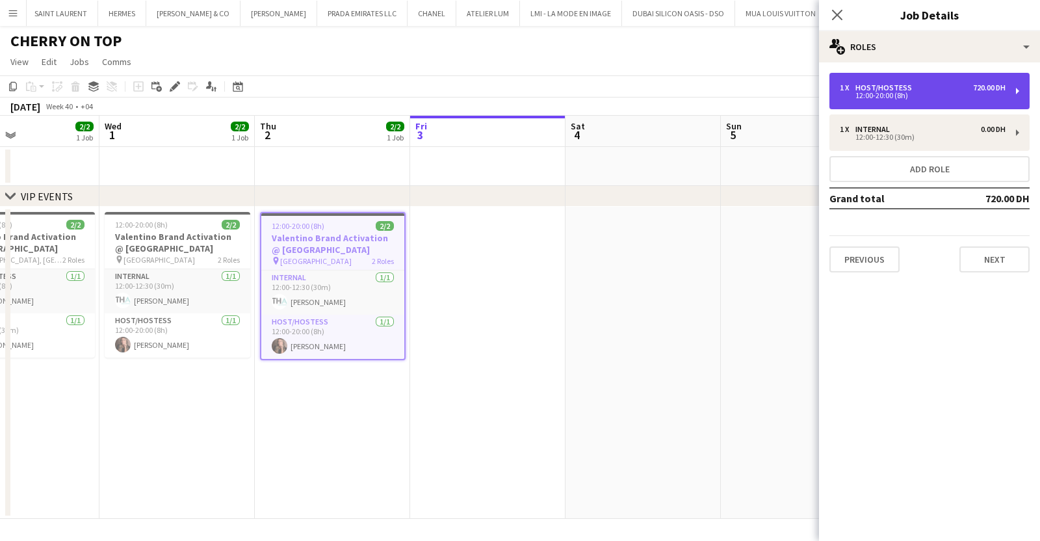
click at [906, 83] on div "1 x Host/Hostess 720.00 DH 12:00-20:00 (8h)" at bounding box center [929, 91] width 200 height 36
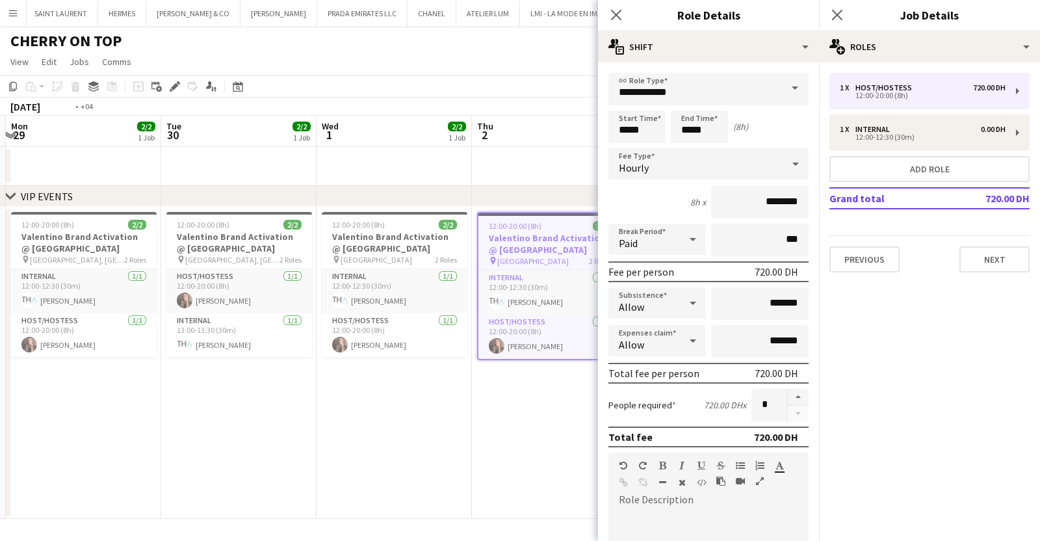
drag, startPoint x: 382, startPoint y: 263, endPoint x: 568, endPoint y: 261, distance: 185.9
click at [568, 261] on app-calendar-viewport "Sat 27 Sun 28 Mon 29 2/2 1 Job Tue 30 2/2 1 Job Wed 1 2/2 1 Job Thu 2 2/2 1 Job…" at bounding box center [520, 317] width 1040 height 403
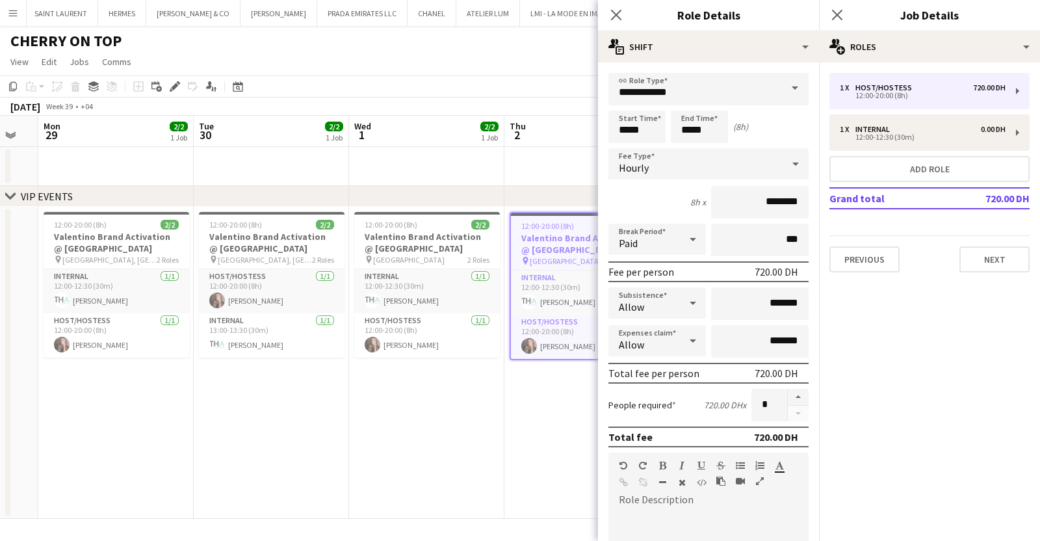
drag, startPoint x: 351, startPoint y: 277, endPoint x: 578, endPoint y: 304, distance: 228.3
click at [578, 304] on app-calendar-viewport "Sat 27 Sun 28 Mon 29 2/2 1 Job Tue 30 2/2 1 Job Wed 1 2/2 1 Job Thu 2 2/2 1 Job…" at bounding box center [520, 317] width 1040 height 403
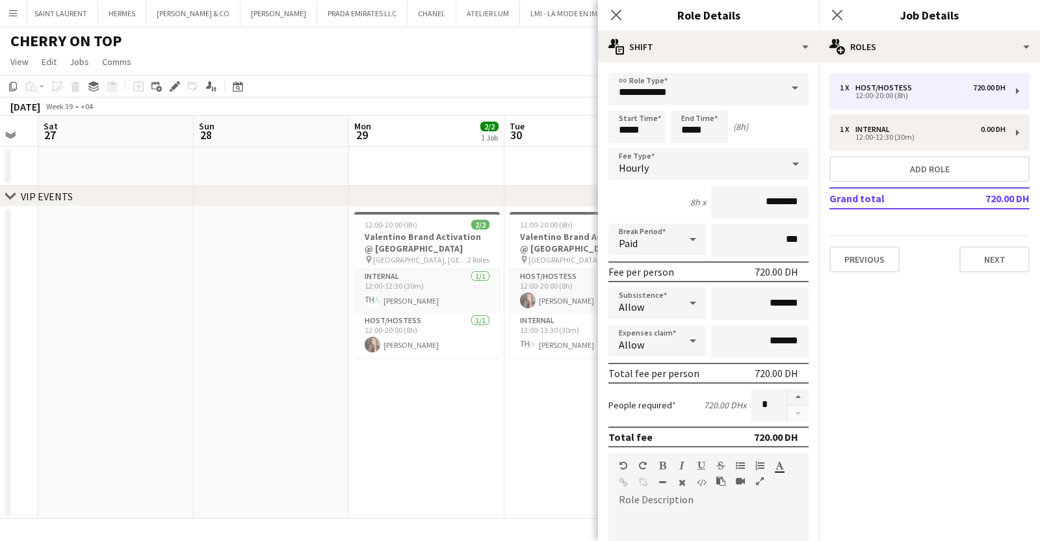
scroll to position [0, 376]
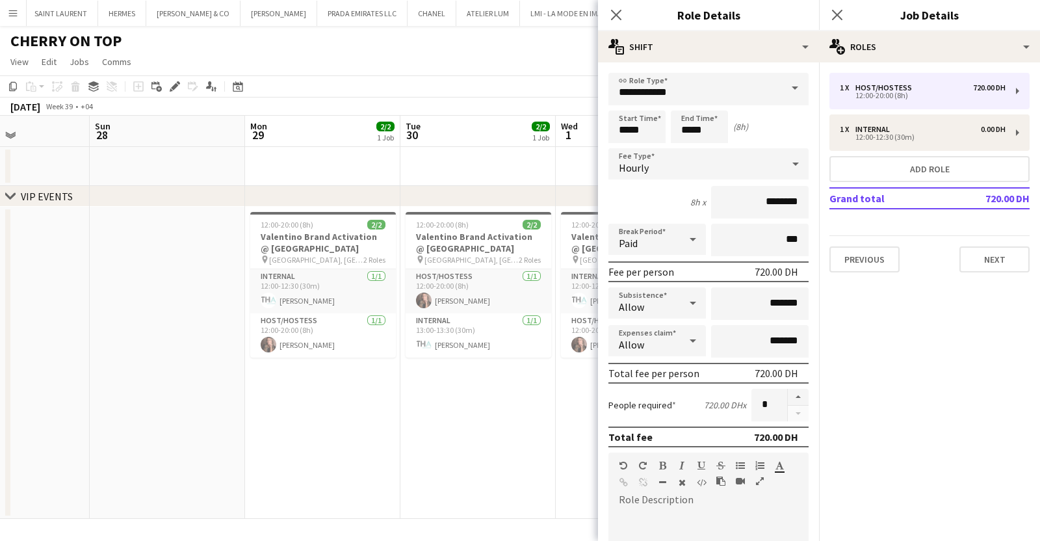
click at [10, 5] on button "Menu" at bounding box center [13, 13] width 26 height 26
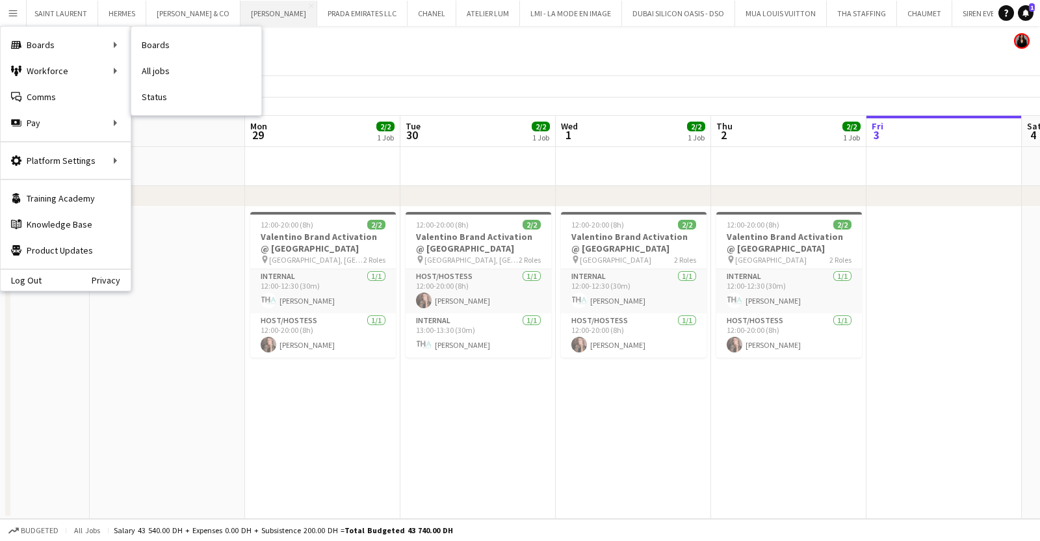
click at [150, 46] on link "Boards" at bounding box center [196, 45] width 130 height 26
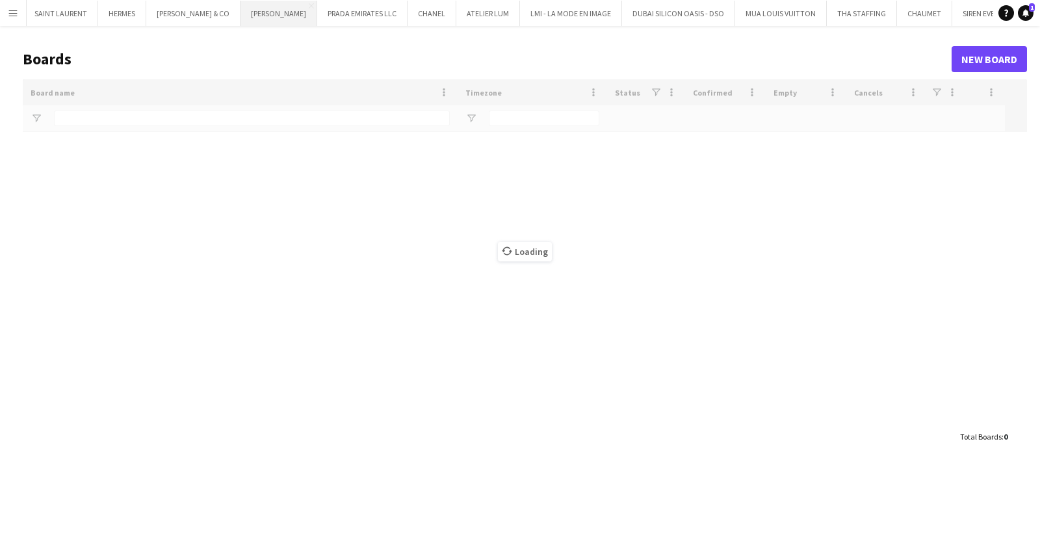
scroll to position [0, 1023]
type input "*****"
